Goal: Task Accomplishment & Management: Manage account settings

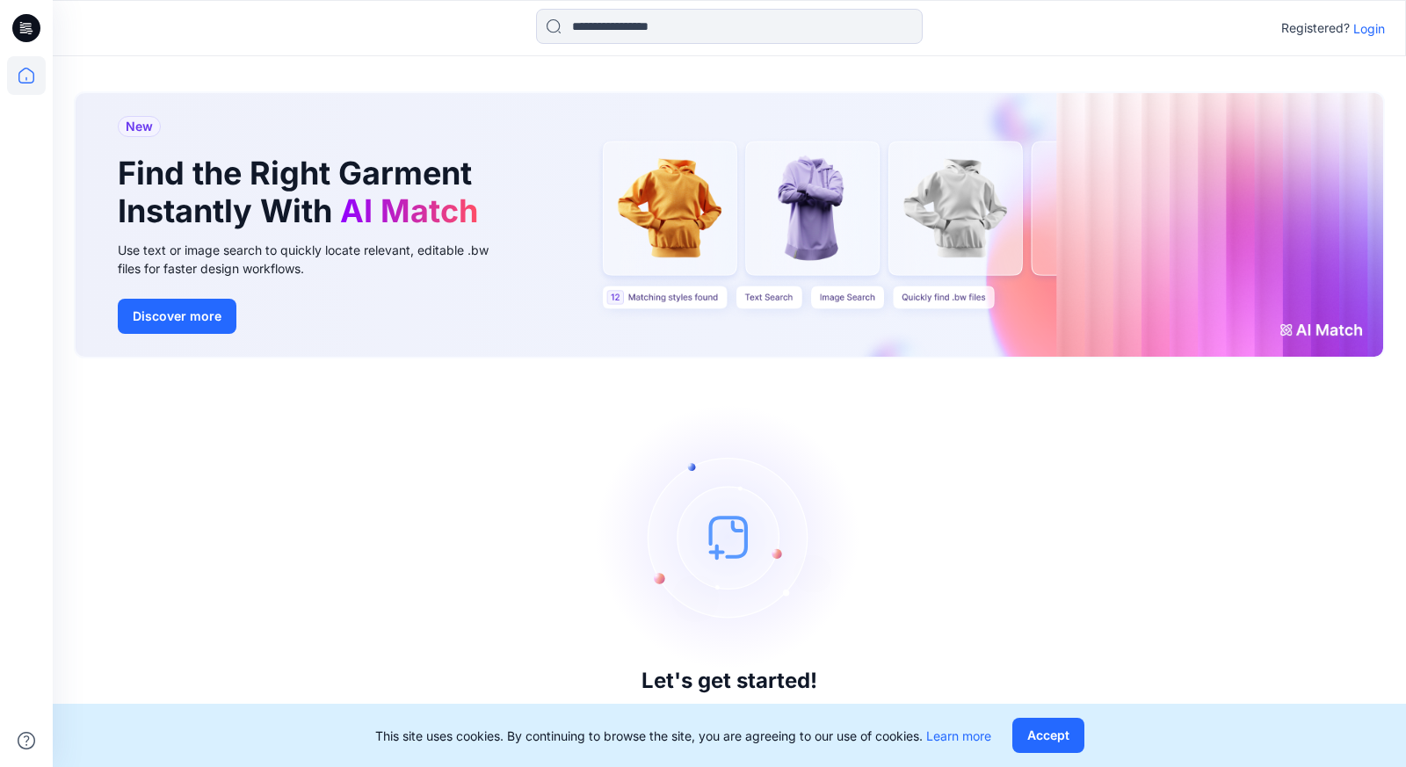
click at [1364, 26] on p "Login" at bounding box center [1369, 28] width 32 height 18
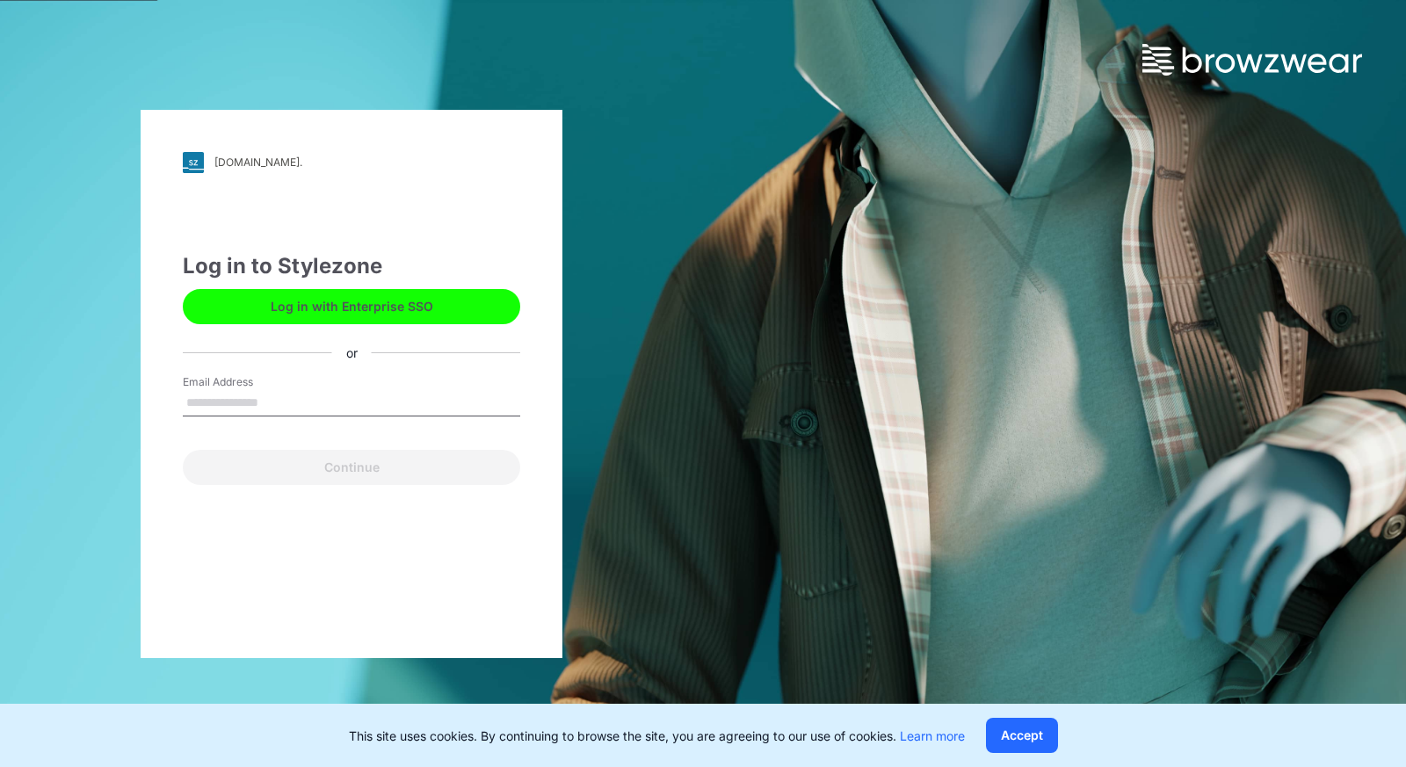
click at [317, 413] on input "Email Address" at bounding box center [351, 403] width 337 height 26
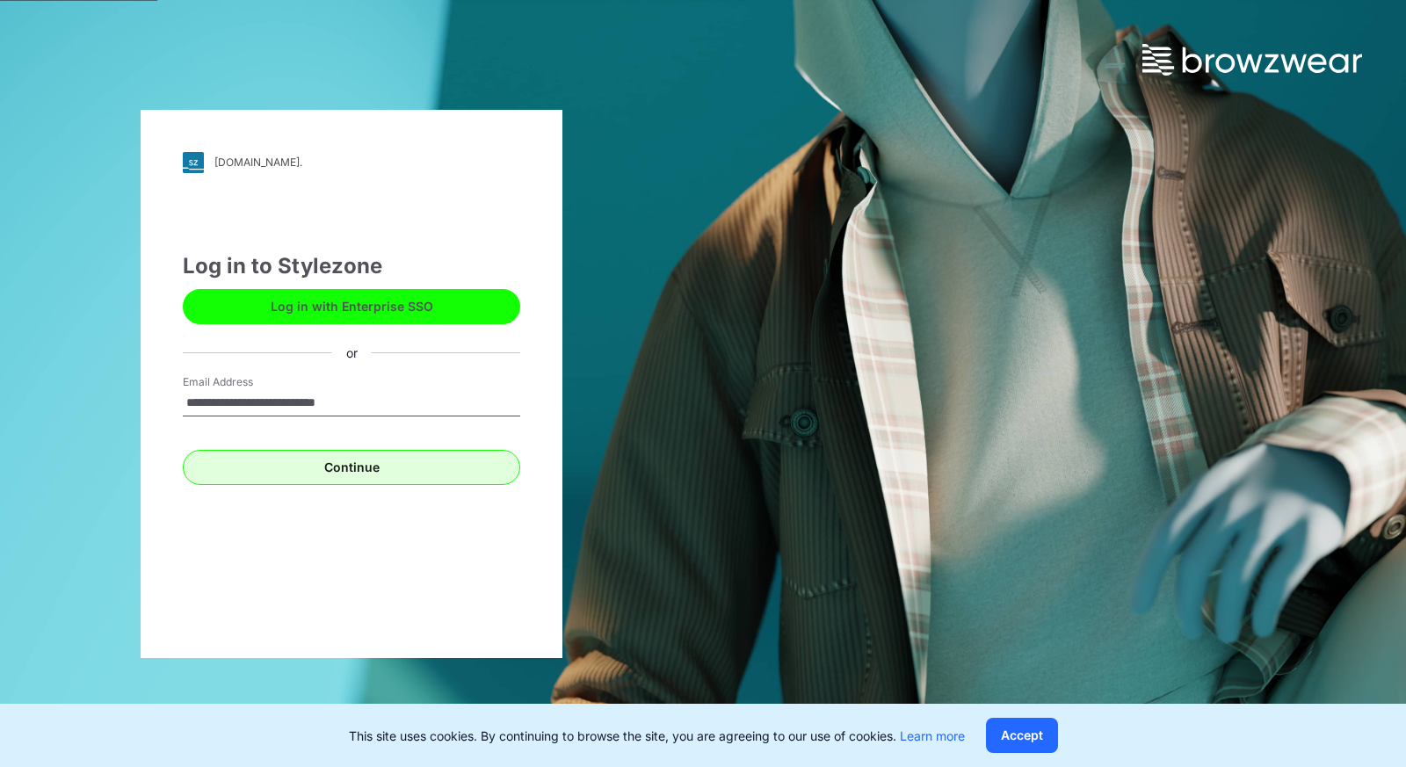
type input "**********"
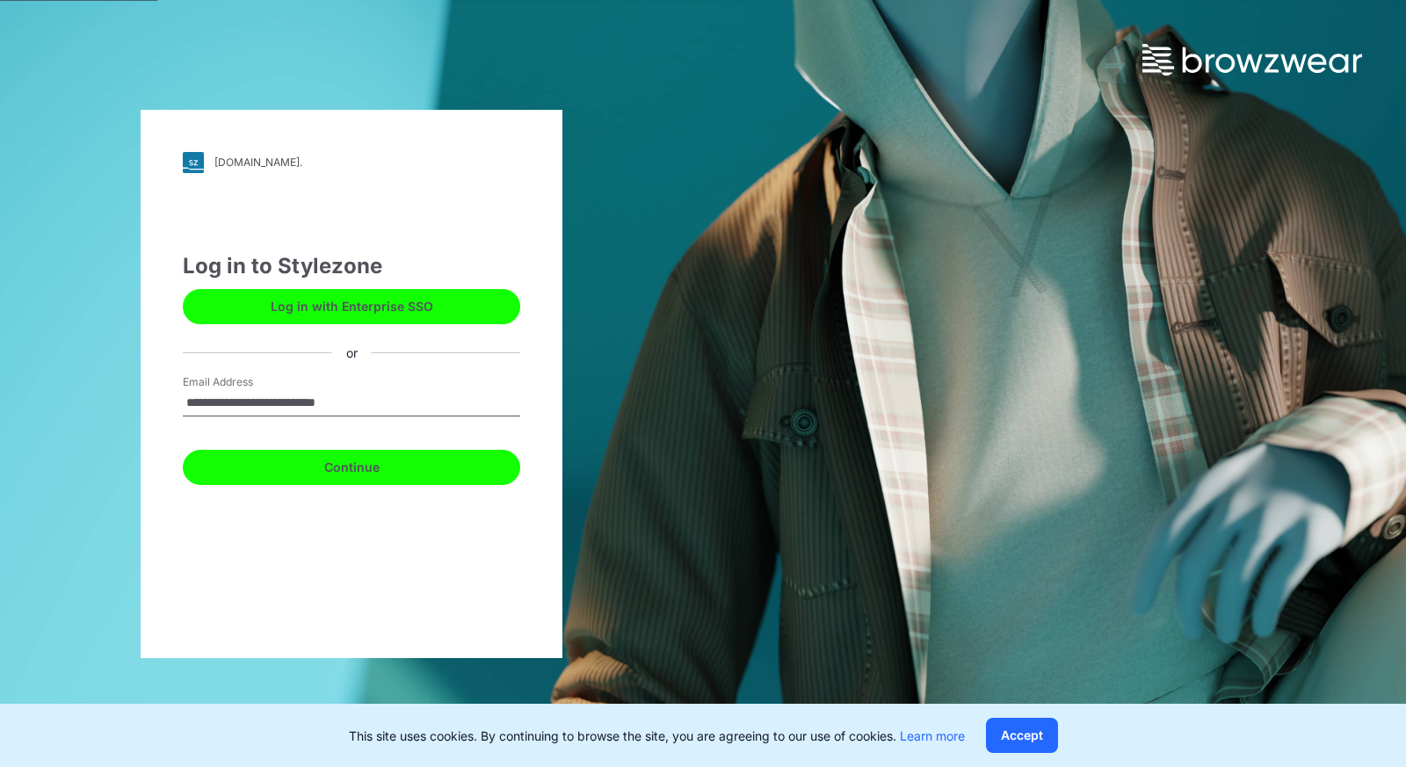
click at [370, 467] on button "Continue" at bounding box center [351, 467] width 337 height 35
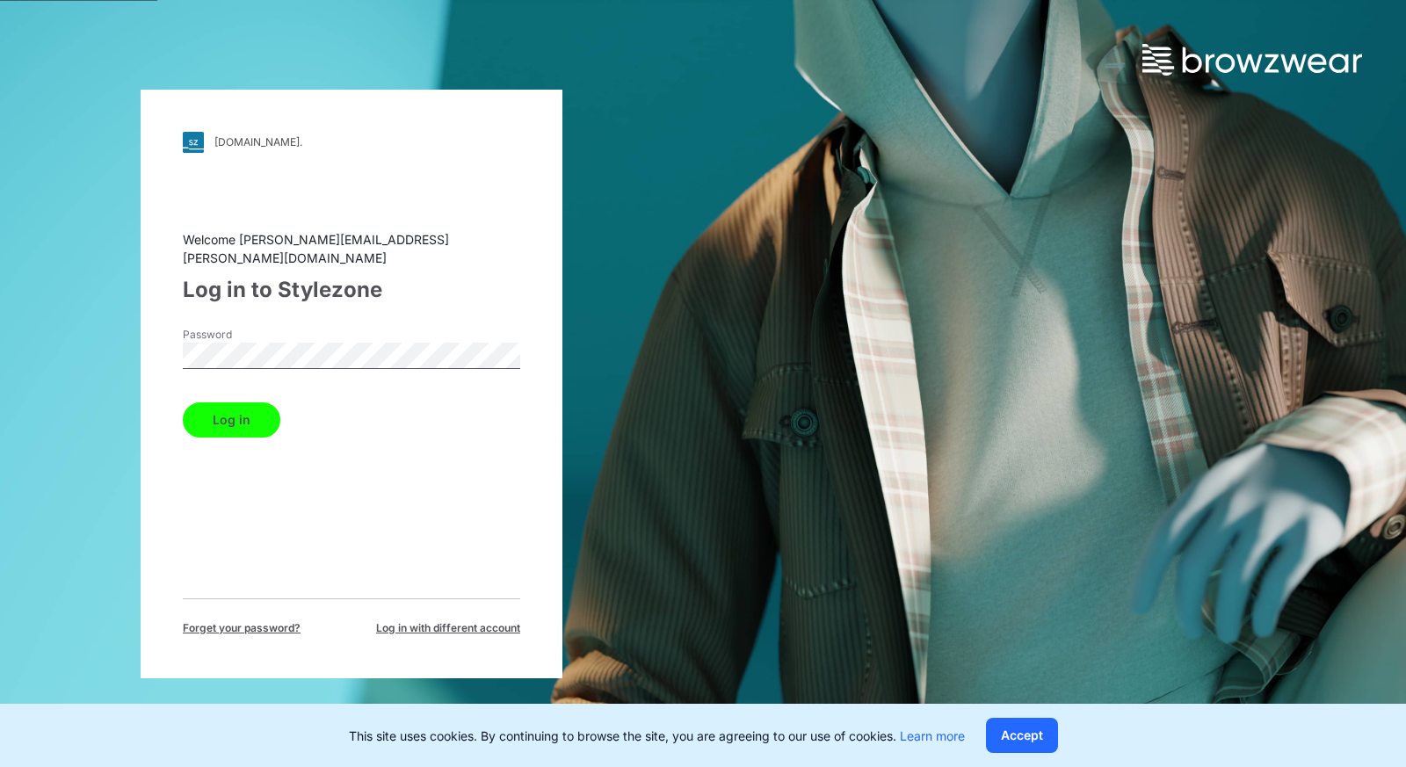
click at [219, 410] on button "Log in" at bounding box center [232, 419] width 98 height 35
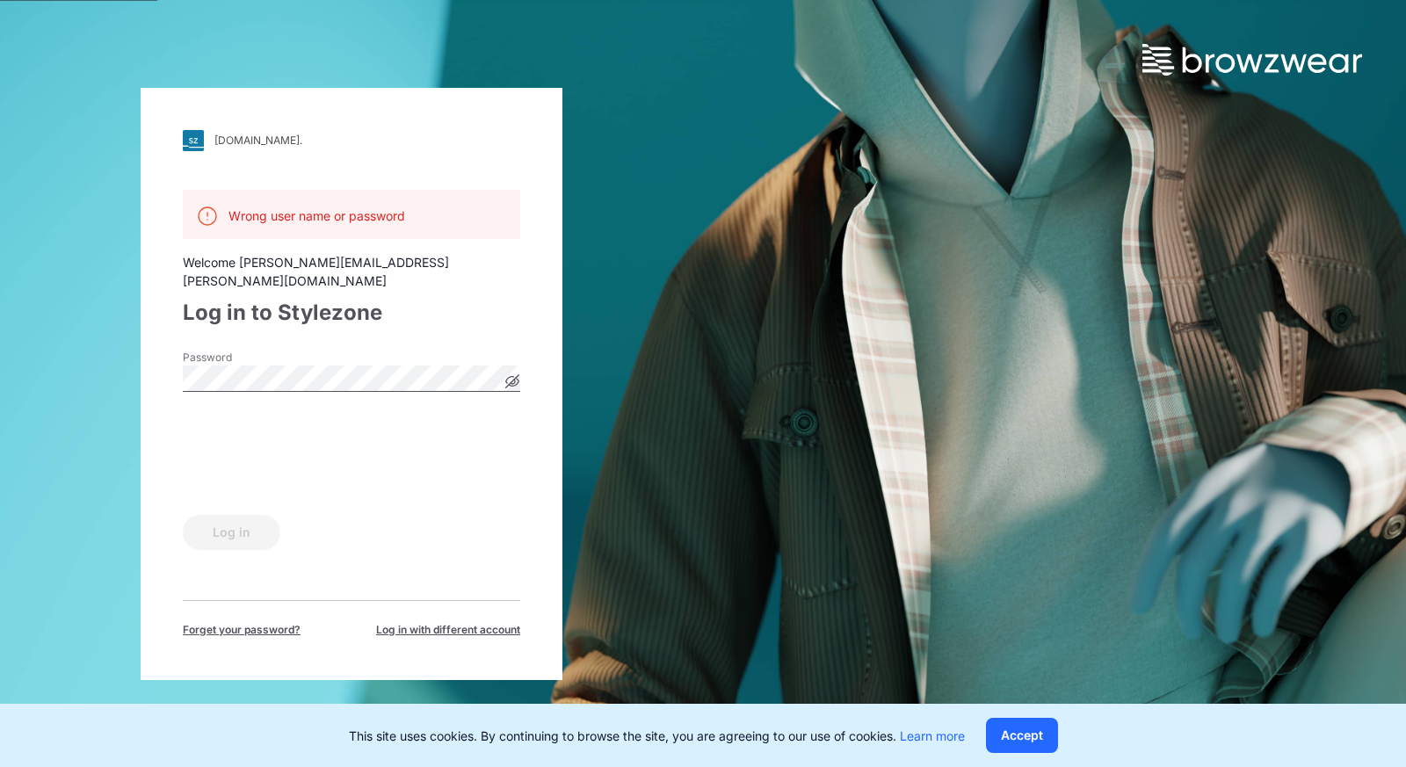
click at [518, 374] on icon at bounding box center [512, 381] width 14 height 14
click at [239, 518] on button "Log in" at bounding box center [232, 532] width 98 height 35
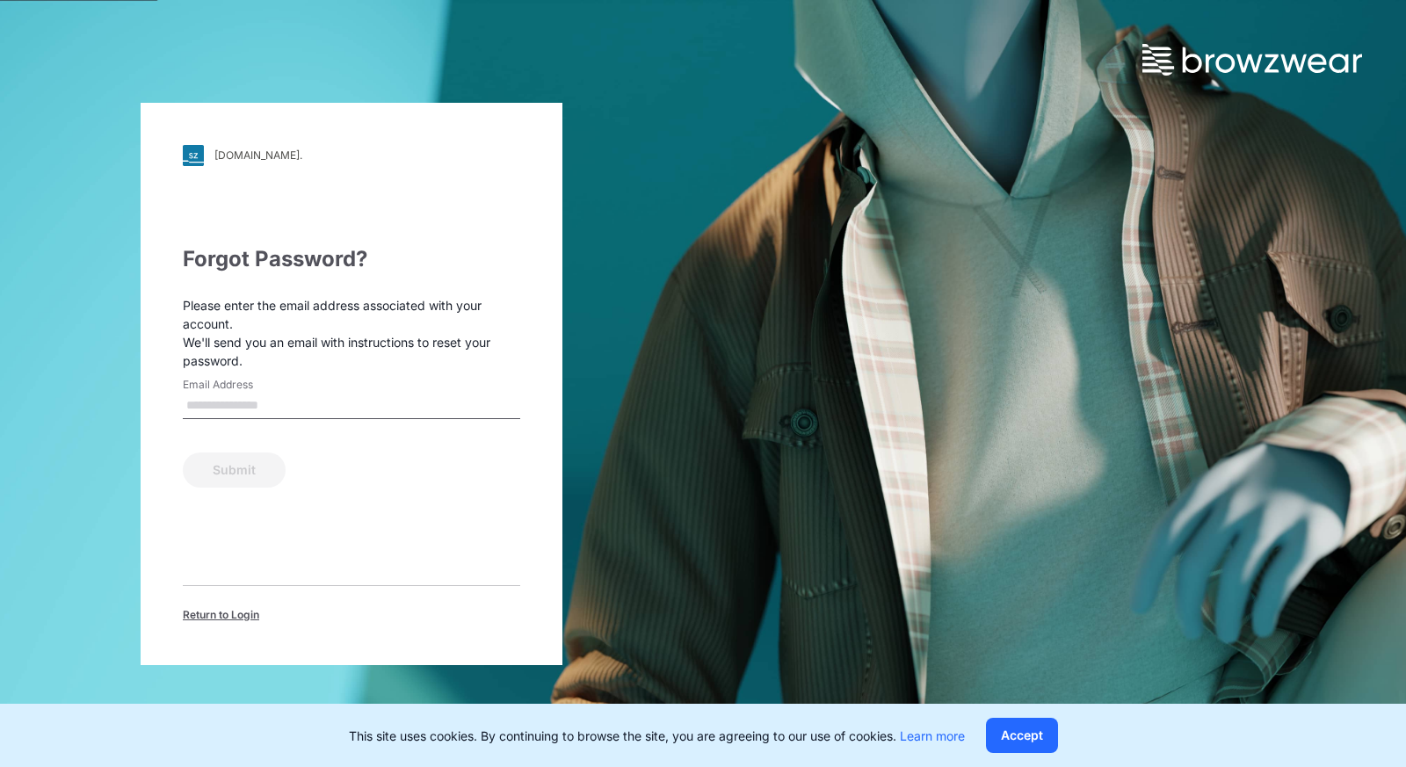
click at [232, 419] on div "Email Address" at bounding box center [351, 403] width 337 height 53
click at [240, 406] on input "Email Address" at bounding box center [351, 406] width 337 height 26
type input "**********"
click at [257, 467] on button "Submit" at bounding box center [234, 470] width 103 height 35
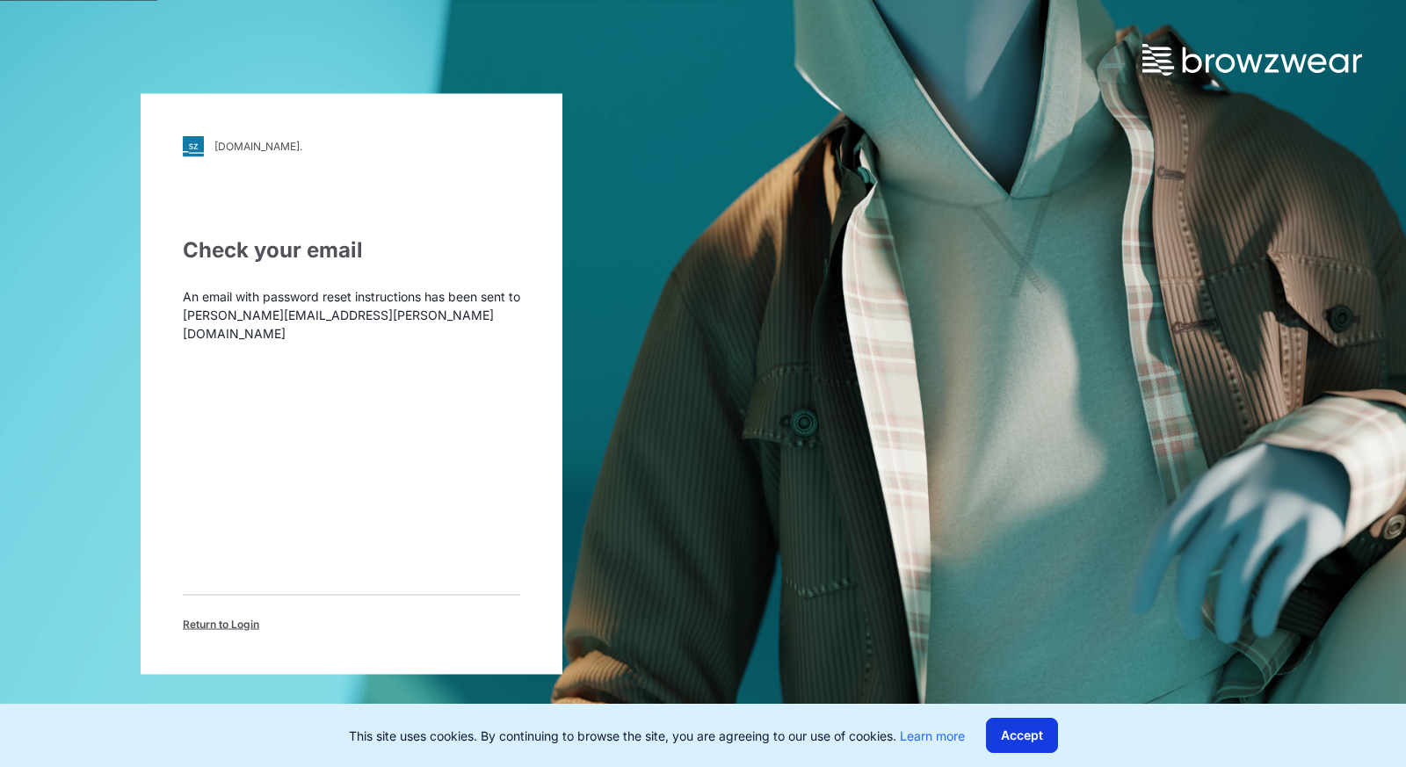
click at [1036, 741] on button "Accept" at bounding box center [1022, 735] width 72 height 35
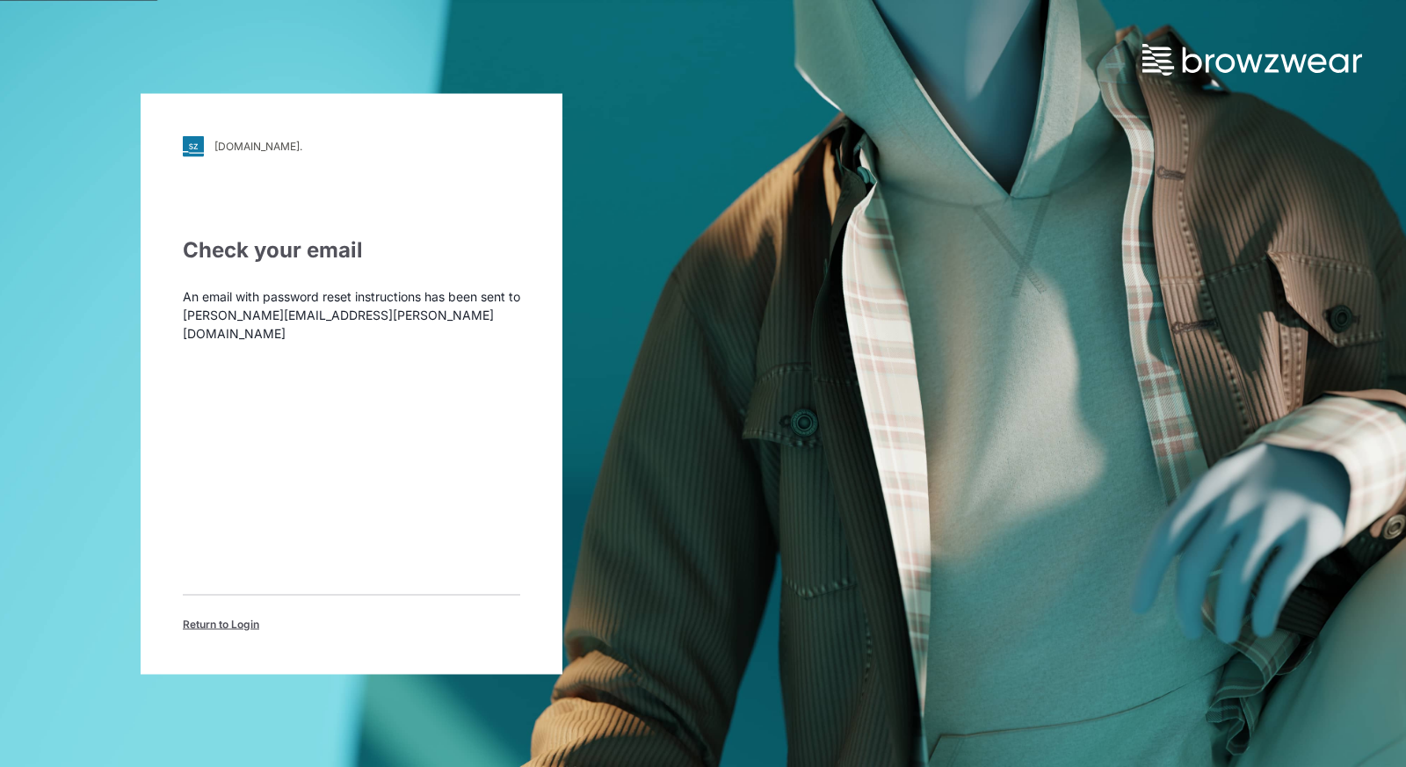
click at [231, 616] on span "Return to Login" at bounding box center [221, 624] width 76 height 16
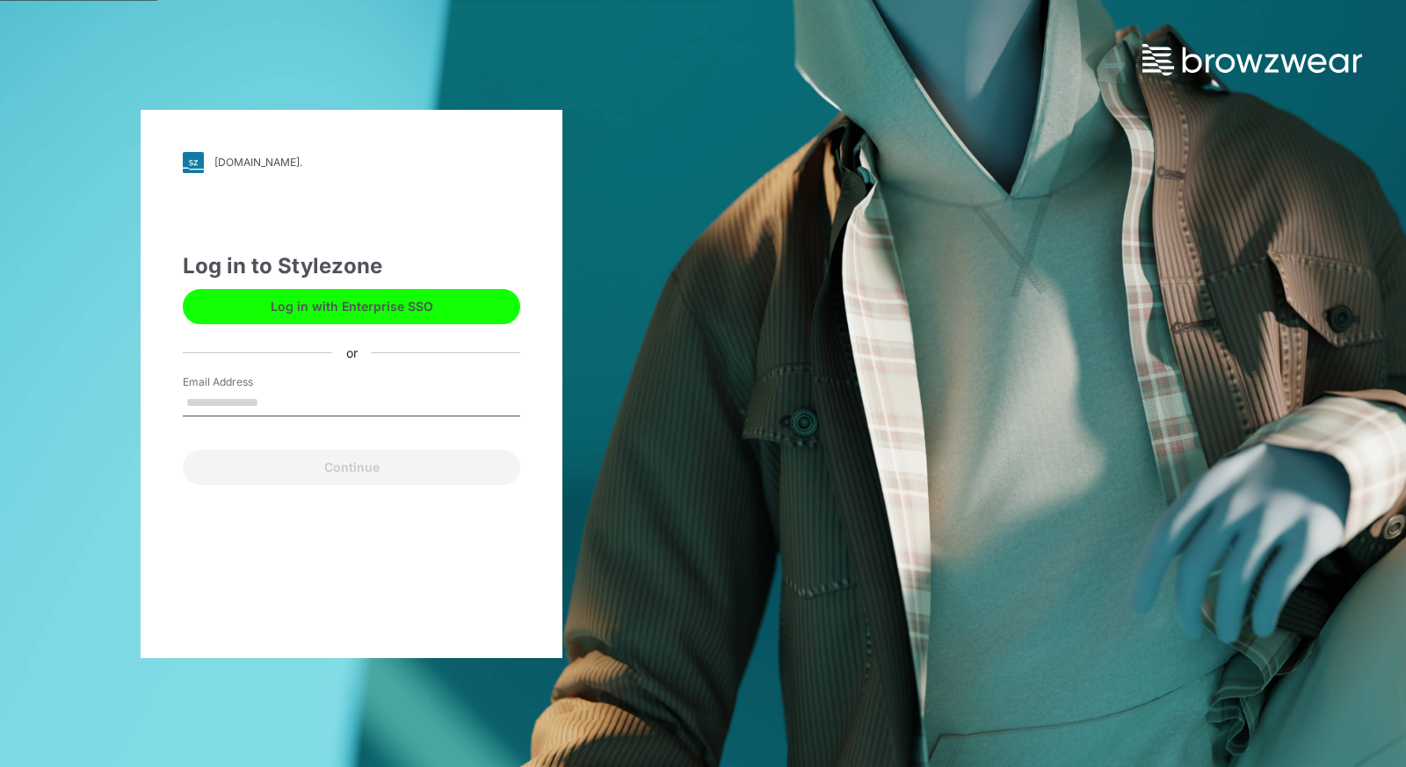
click at [280, 406] on input "Email Address" at bounding box center [351, 403] width 337 height 26
click at [379, 308] on button "Log in with Enterprise SSO" at bounding box center [351, 306] width 337 height 35
click at [243, 402] on input "Email Address" at bounding box center [351, 403] width 337 height 26
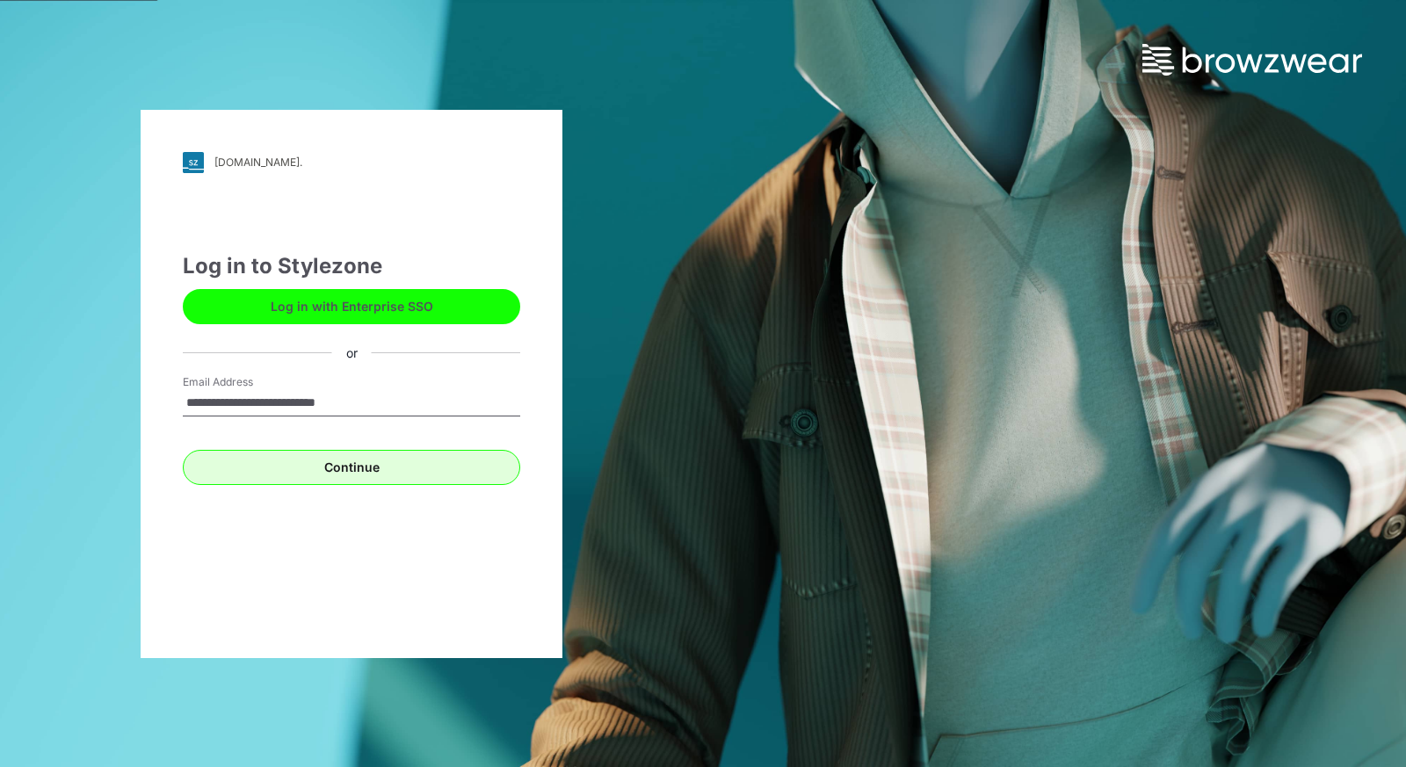
type input "**********"
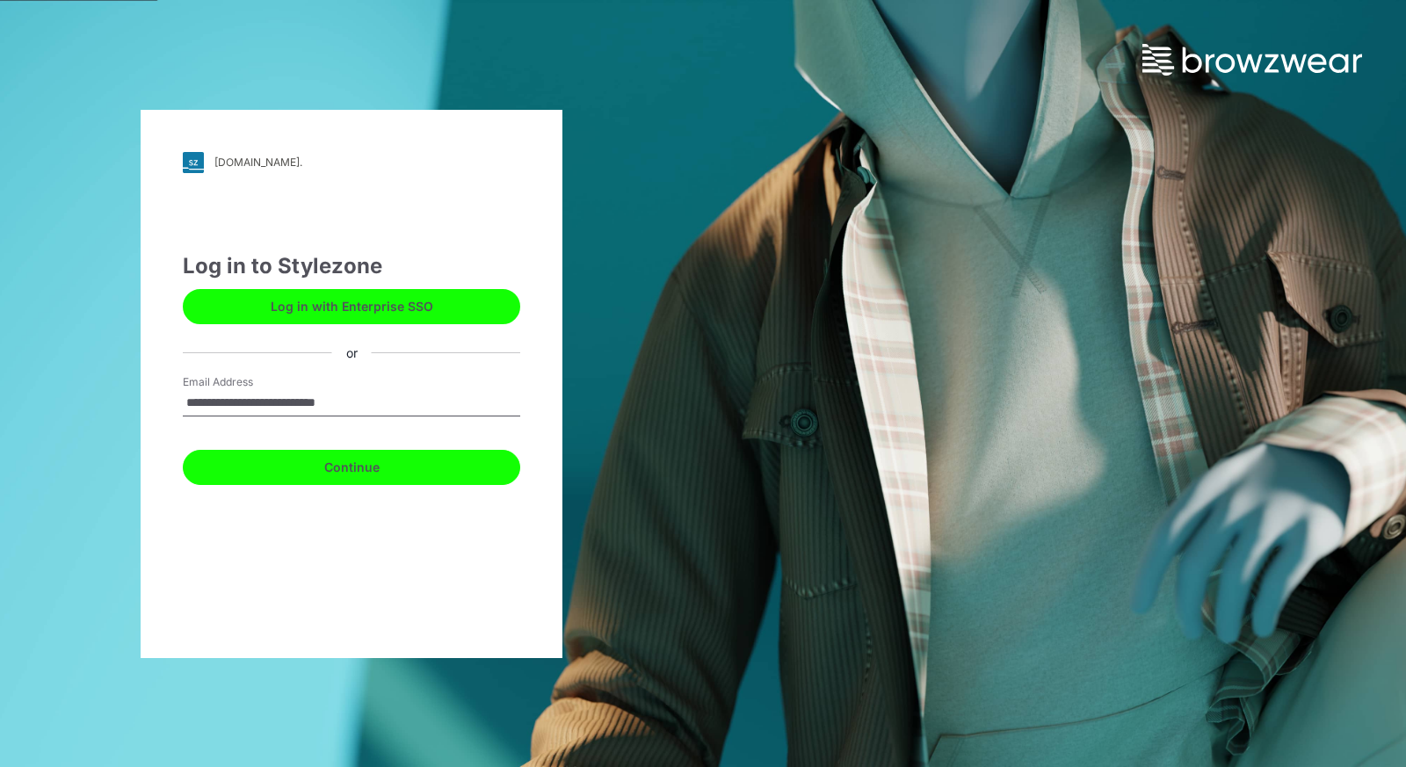
click at [321, 469] on button "Continue" at bounding box center [351, 467] width 337 height 35
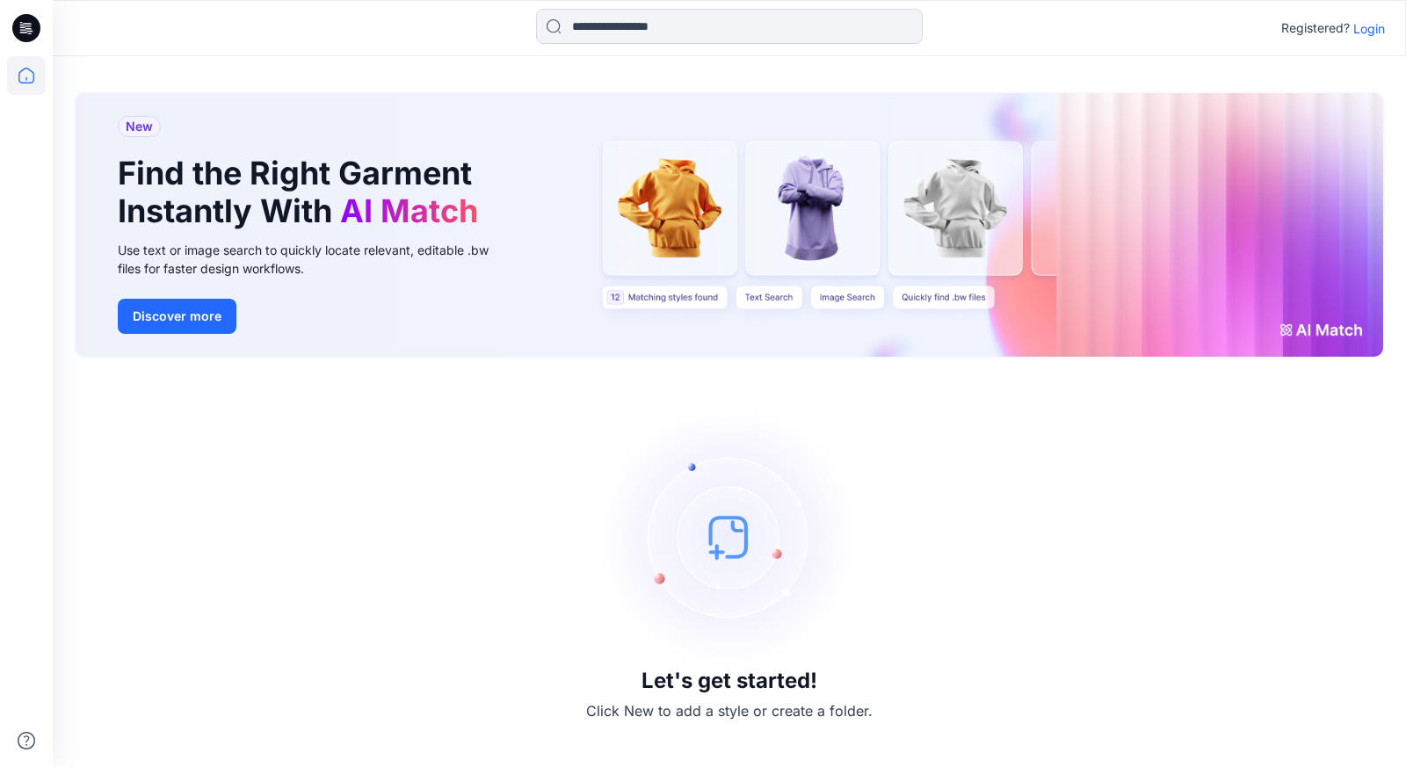
click at [719, 568] on img at bounding box center [729, 537] width 264 height 264
click at [206, 326] on button "Discover more" at bounding box center [177, 316] width 119 height 35
click at [20, 28] on icon at bounding box center [26, 28] width 28 height 28
click at [1373, 24] on p "Login" at bounding box center [1369, 28] width 32 height 18
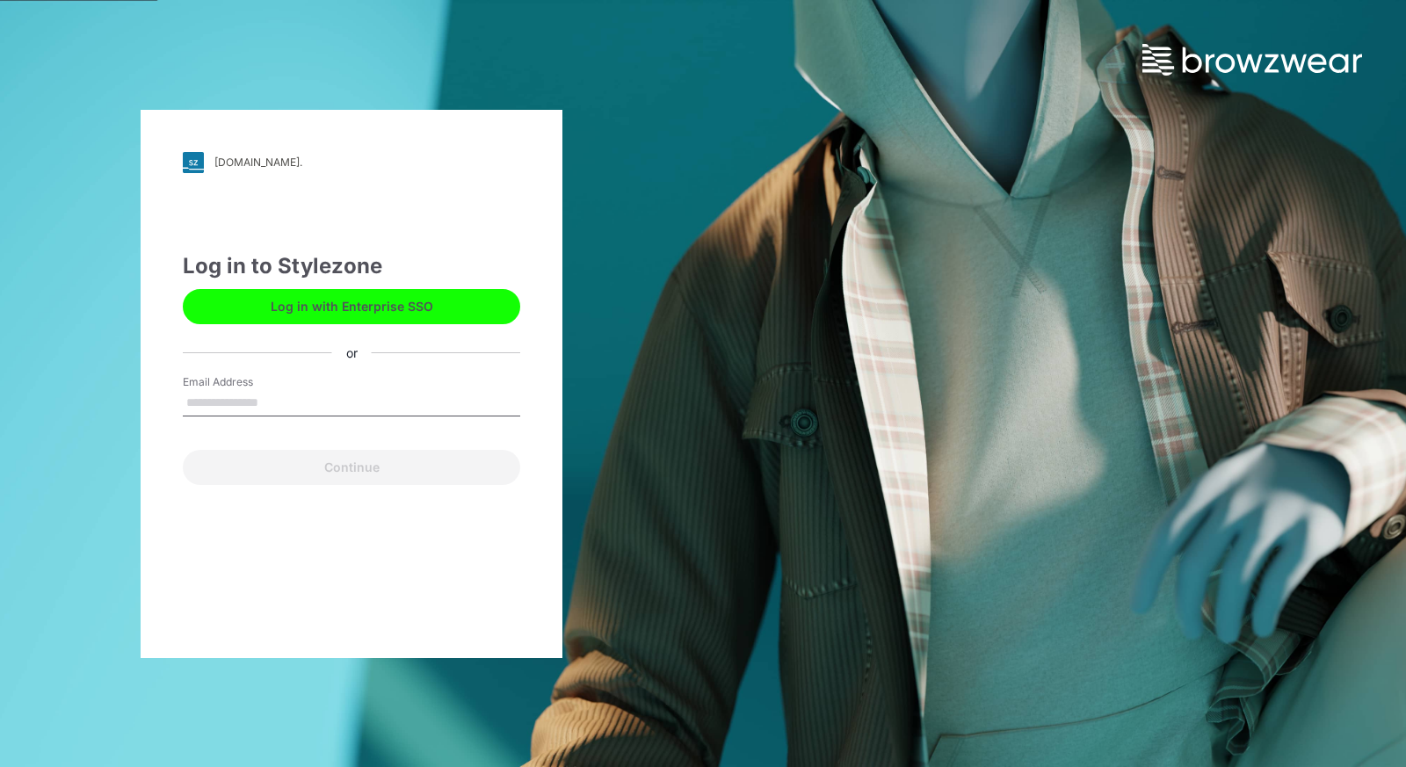
click at [270, 395] on input "Email Address" at bounding box center [351, 403] width 337 height 26
